Goal: Task Accomplishment & Management: Complete application form

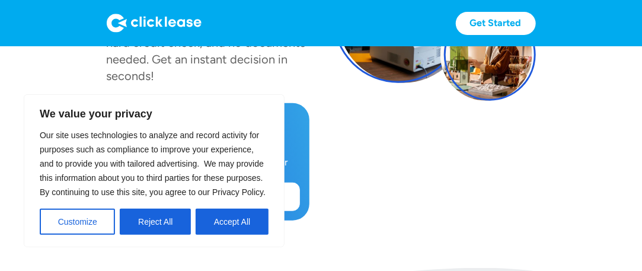
scroll to position [297, 0]
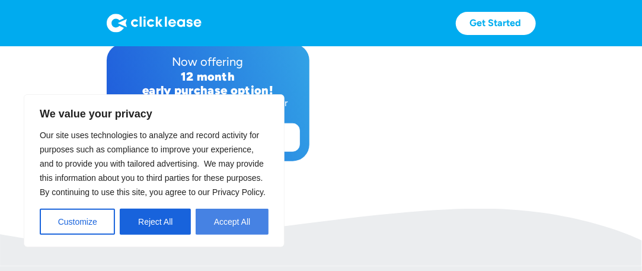
click at [246, 226] on button "Accept All" at bounding box center [232, 222] width 73 height 26
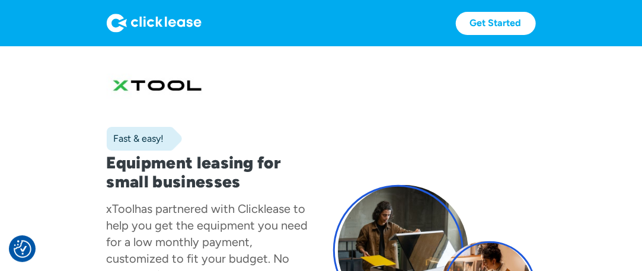
scroll to position [0, 0]
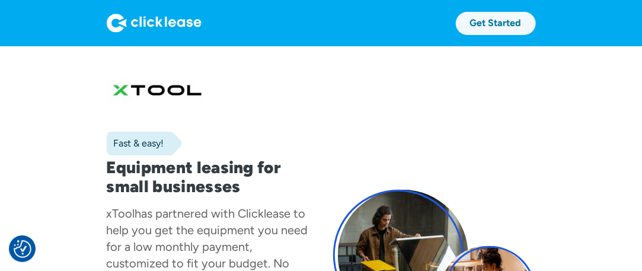
click at [463, 28] on link "Get Started" at bounding box center [496, 23] width 80 height 23
click at [141, 93] on div at bounding box center [208, 91] width 203 height 43
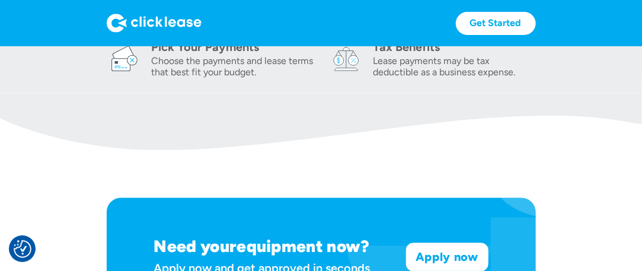
scroll to position [667, 0]
